Goal: Obtain resource: Obtain resource

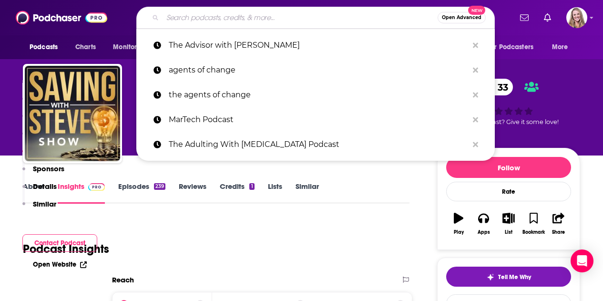
scroll to position [667, 0]
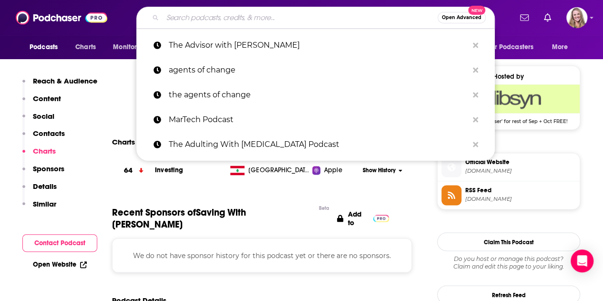
click at [215, 18] on input "Search podcasts, credits, & more..." at bounding box center [299, 17] width 275 height 15
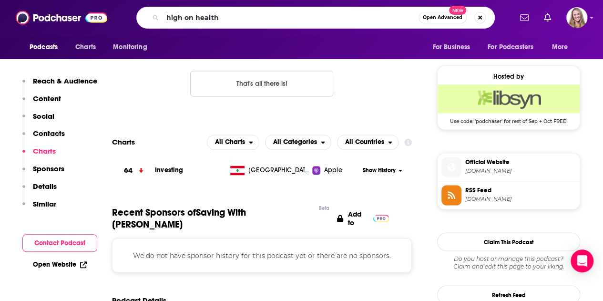
type input "high on healthy"
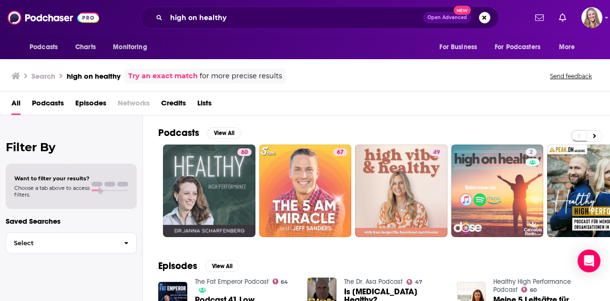
click at [292, 103] on div "All Podcasts Episodes Networks Credits Lists" at bounding box center [306, 105] width 591 height 20
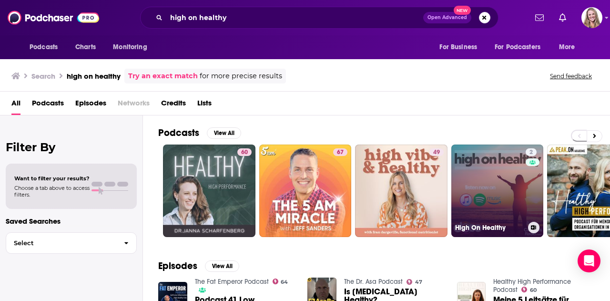
click at [492, 179] on link "2 High On Healthy" at bounding box center [497, 190] width 92 height 92
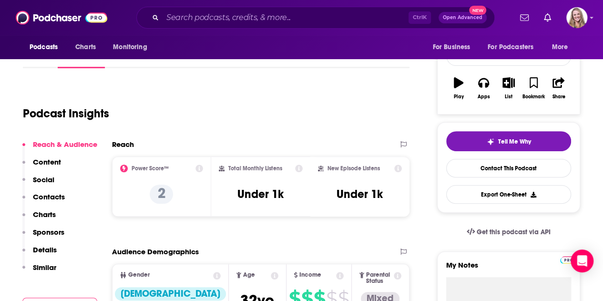
scroll to position [167, 0]
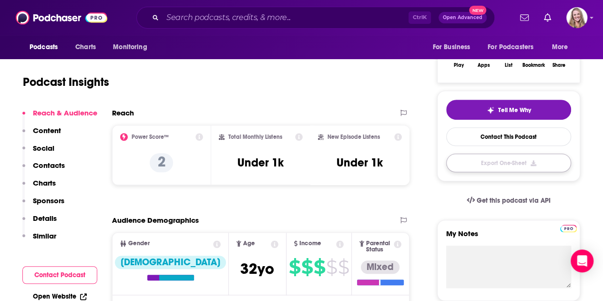
click at [516, 163] on button "Export One-Sheet" at bounding box center [508, 162] width 125 height 19
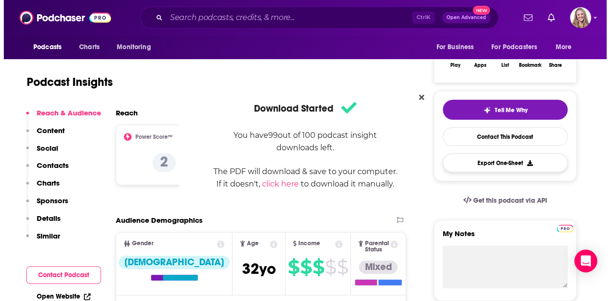
scroll to position [0, 0]
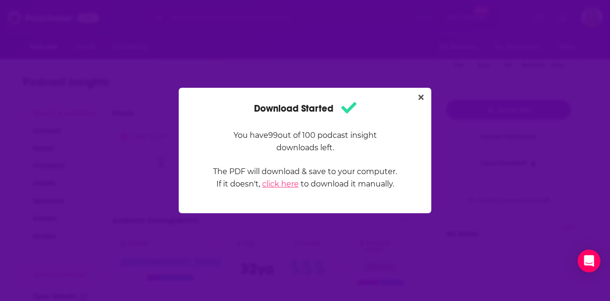
click at [282, 185] on link "click here" at bounding box center [280, 183] width 37 height 9
click at [291, 181] on link "click here" at bounding box center [280, 183] width 37 height 9
